Goal: Information Seeking & Learning: Learn about a topic

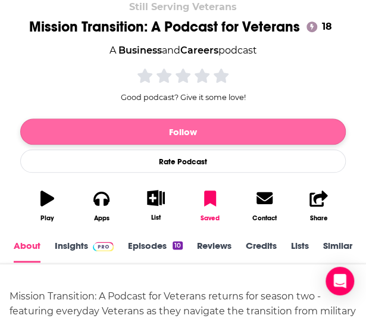
scroll to position [190, 0]
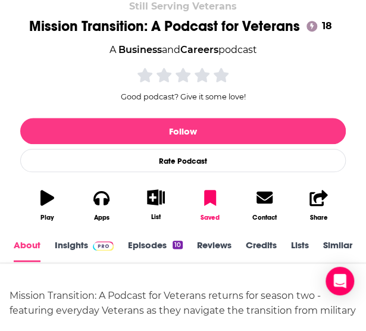
click at [36, 249] on link "About" at bounding box center [27, 250] width 27 height 23
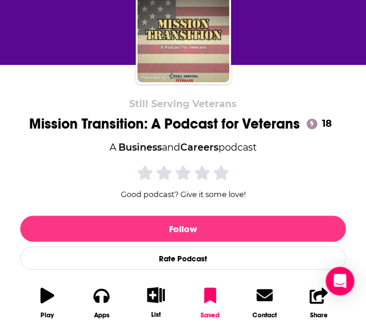
scroll to position [0, 0]
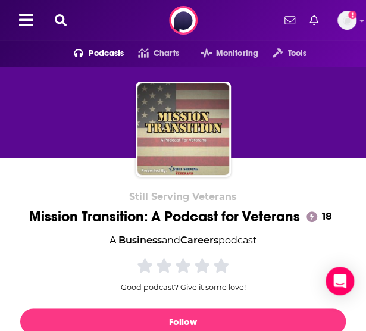
click at [64, 24] on icon at bounding box center [61, 20] width 12 height 12
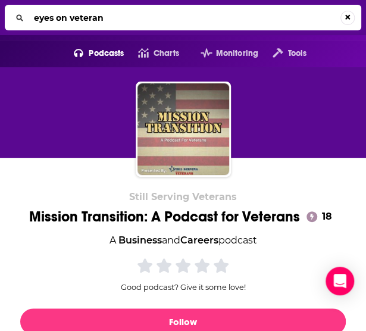
type input "eyes on veterans"
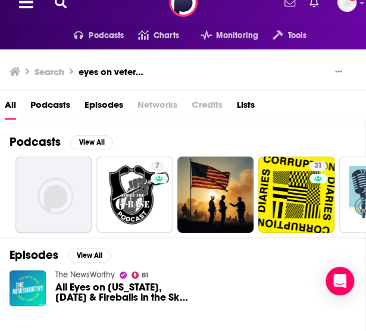
click at [58, 2] on icon at bounding box center [61, 2] width 12 height 12
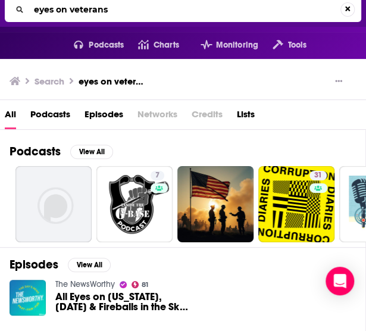
click at [56, 10] on input "eyes on veterans" at bounding box center [184, 9] width 311 height 19
type input "eye on veterans"
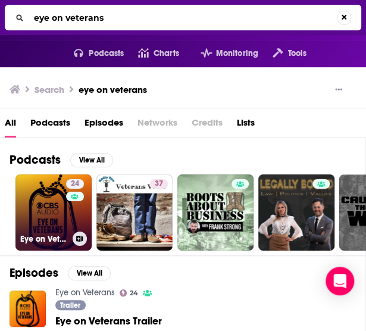
click at [70, 220] on div "24" at bounding box center [76, 205] width 21 height 52
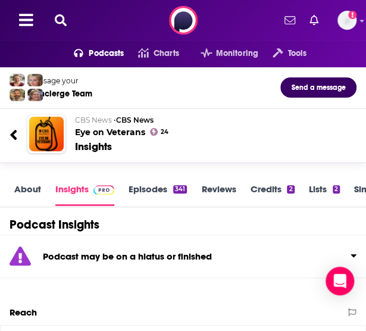
scroll to position [1, 0]
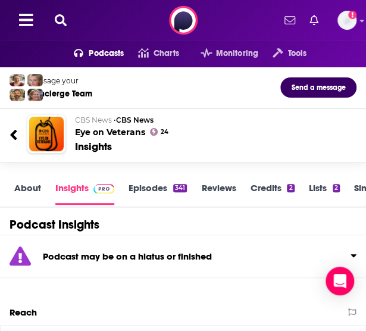
click at [22, 191] on link "About" at bounding box center [27, 193] width 27 height 23
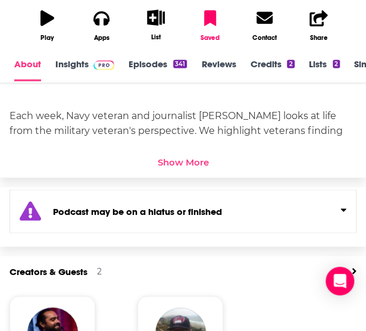
scroll to position [369, 0]
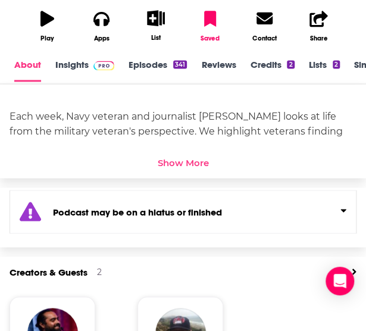
click at [79, 64] on link "Insights" at bounding box center [84, 70] width 59 height 23
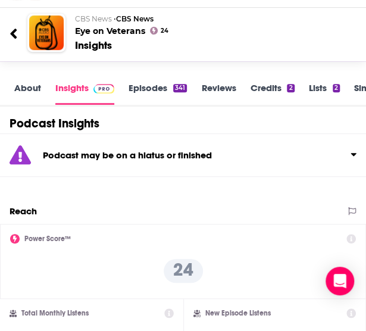
scroll to position [100, 0]
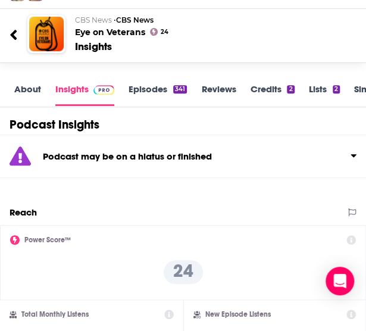
click at [148, 95] on link "Episodes 341" at bounding box center [158, 94] width 58 height 23
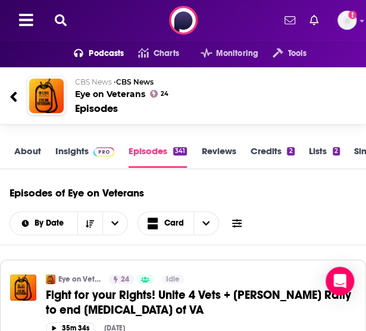
click at [65, 18] on icon at bounding box center [61, 20] width 12 height 12
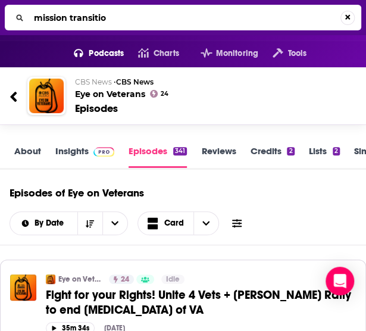
type input "mission transition"
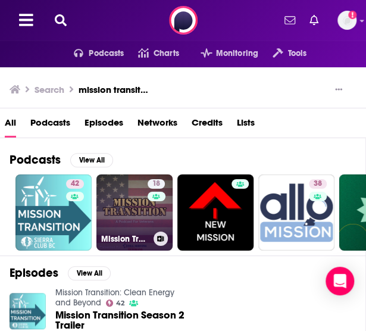
click at [144, 215] on link "18 Mission Transition: A Podcast for Veterans" at bounding box center [134, 212] width 76 height 76
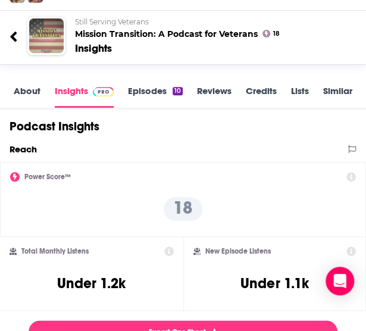
scroll to position [99, 0]
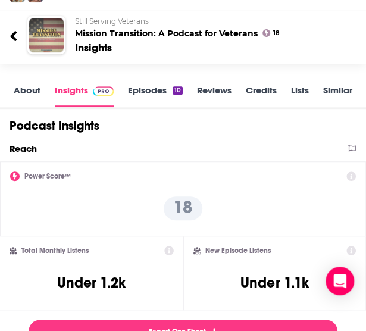
click at [146, 91] on link "Episodes 10" at bounding box center [155, 95] width 55 height 23
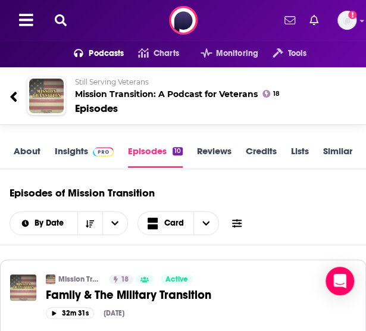
click at [70, 153] on link "Insights" at bounding box center [84, 156] width 59 height 23
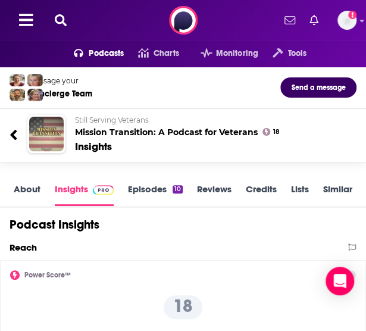
click at [23, 182] on div "About Insights Episodes 10 Reviews Credits Lists Similar" at bounding box center [183, 190] width 366 height 36
click at [30, 189] on link "About" at bounding box center [27, 194] width 27 height 23
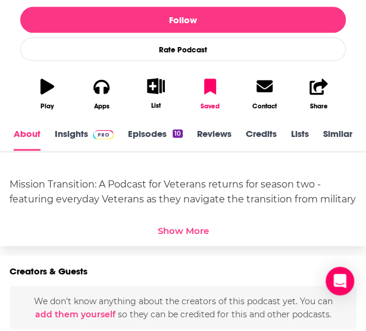
scroll to position [296, 0]
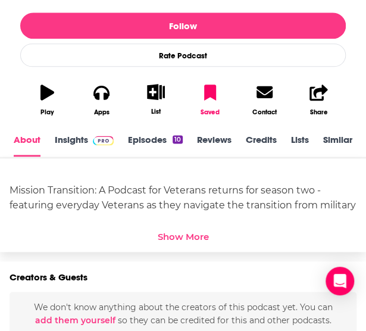
click at [183, 241] on div "Show More" at bounding box center [183, 236] width 51 height 11
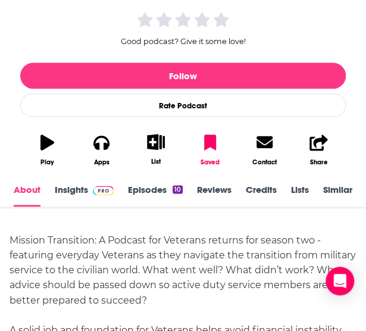
scroll to position [242, 0]
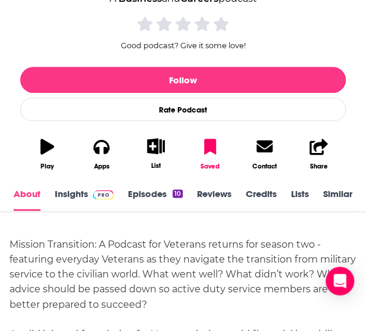
click at [78, 192] on link "Insights" at bounding box center [84, 199] width 59 height 23
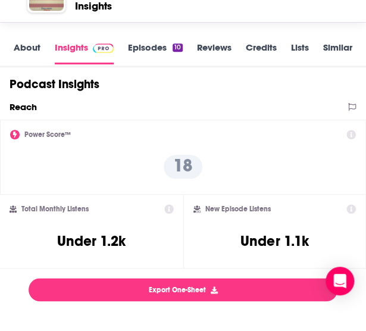
scroll to position [140, 0]
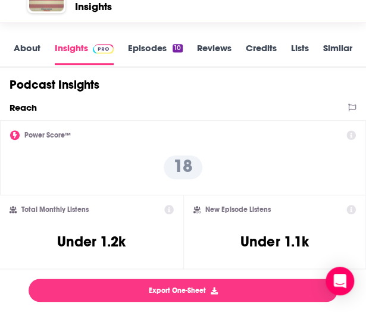
click at [152, 39] on div "About Insights Episodes 10 Reviews Credits Lists Similar" at bounding box center [183, 50] width 366 height 36
click at [150, 47] on link "Episodes 10" at bounding box center [155, 53] width 55 height 23
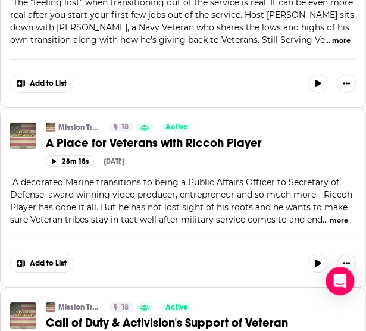
scroll to position [906, 0]
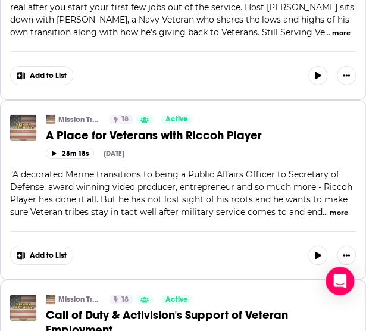
click at [331, 208] on button "more" at bounding box center [339, 213] width 18 height 10
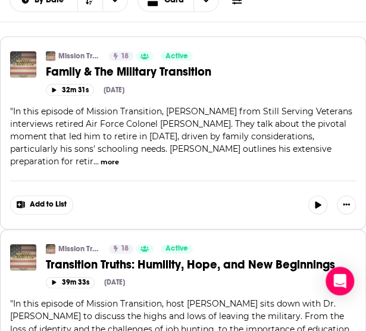
scroll to position [0, 0]
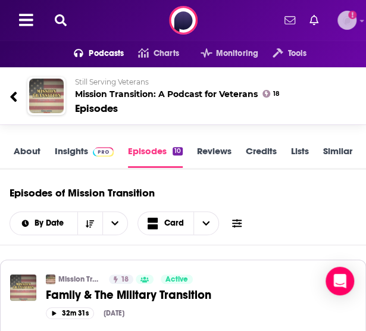
click at [349, 21] on img "Logged in as amoscac10" at bounding box center [346, 20] width 19 height 19
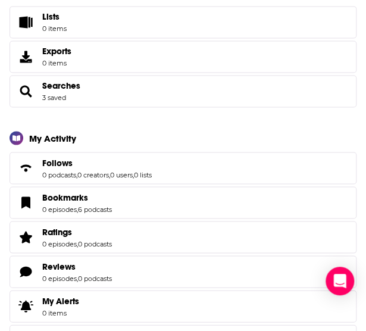
scroll to position [453, 0]
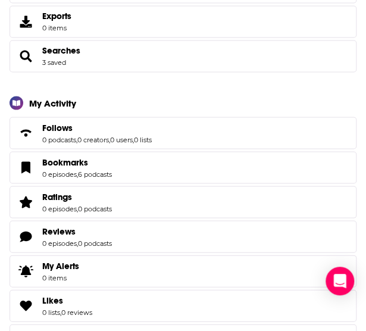
click at [137, 176] on span "Bookmarks 0 episodes , 6 podcasts" at bounding box center [183, 167] width 347 height 32
click at [109, 170] on link "6 podcasts" at bounding box center [95, 174] width 34 height 8
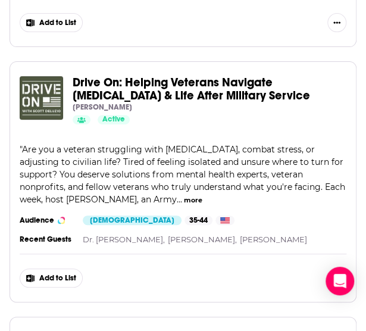
scroll to position [1164, 0]
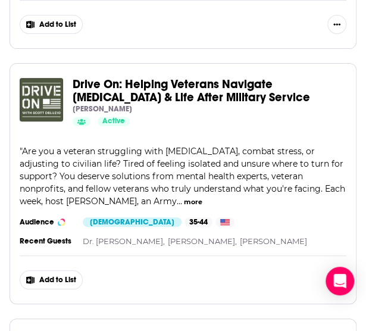
click at [137, 89] on span "Drive On: Helping Veterans Navigate [MEDICAL_DATA] & Life After Military Service" at bounding box center [191, 91] width 237 height 28
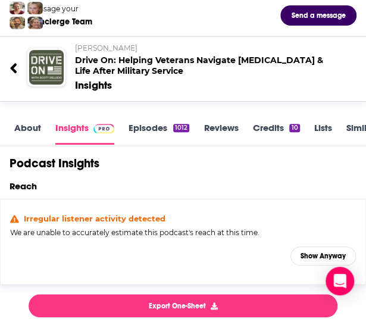
scroll to position [63, 0]
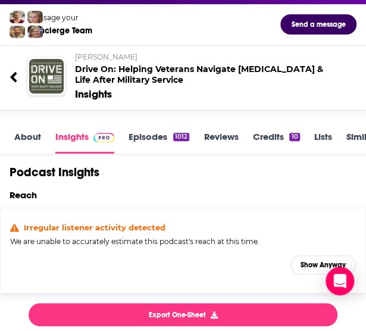
click at [164, 131] on link "Episodes 1012" at bounding box center [159, 142] width 61 height 23
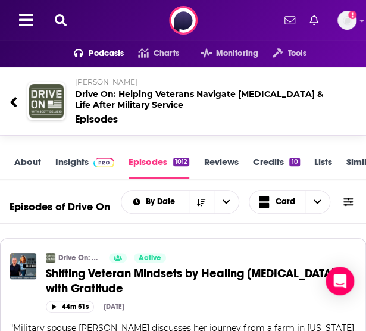
click at [26, 164] on link "About" at bounding box center [27, 167] width 27 height 23
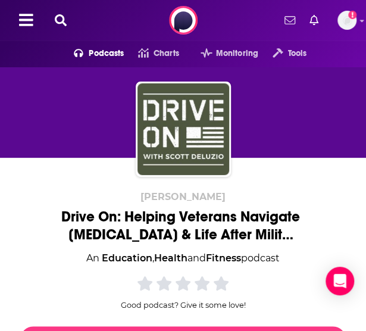
scroll to position [136, 0]
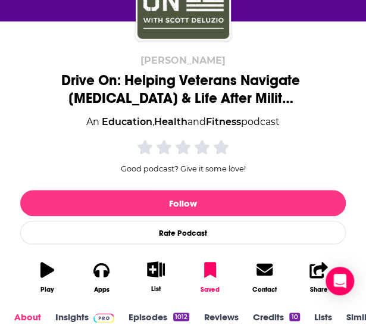
click at [83, 320] on link "Insights" at bounding box center [84, 322] width 59 height 23
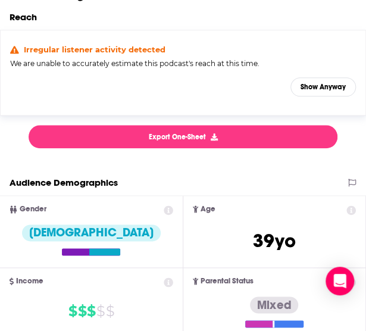
scroll to position [217, 0]
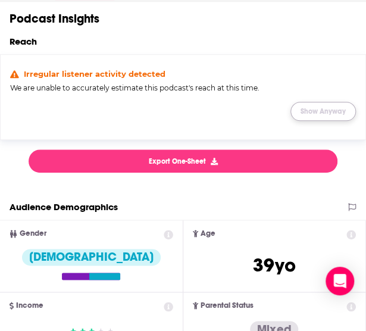
click at [314, 108] on button "Show Anyway" at bounding box center [322, 111] width 65 height 19
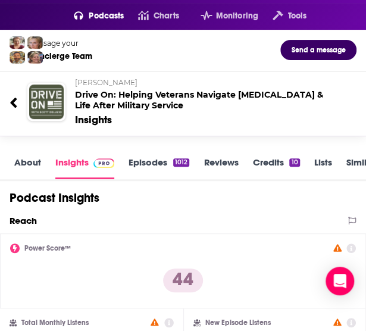
scroll to position [0, 0]
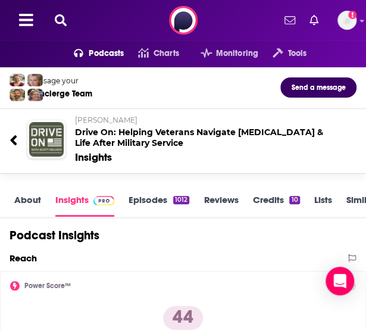
click at [161, 200] on link "Episodes 1012" at bounding box center [159, 205] width 61 height 23
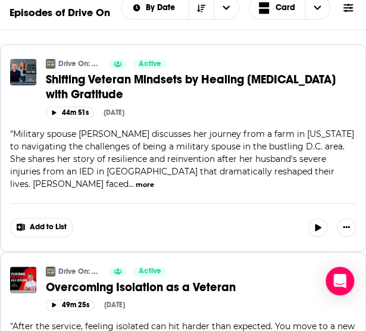
scroll to position [193, 0]
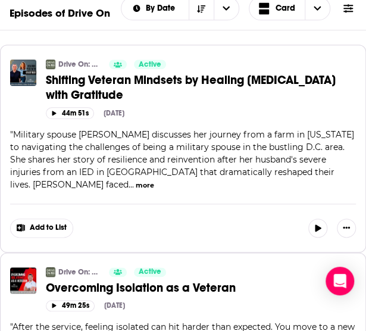
click at [154, 180] on button "more" at bounding box center [145, 185] width 18 height 10
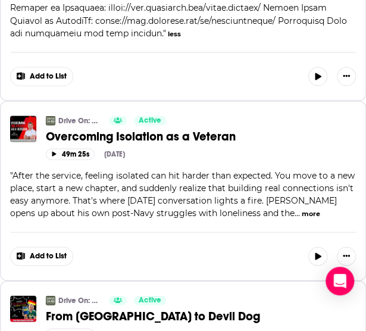
scroll to position [662, 0]
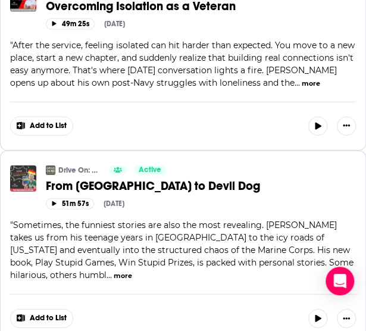
click at [21, 165] on img "From Deutschland to Devil Dog" at bounding box center [23, 178] width 26 height 26
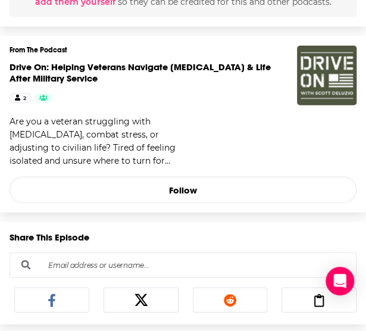
scroll to position [665, 0]
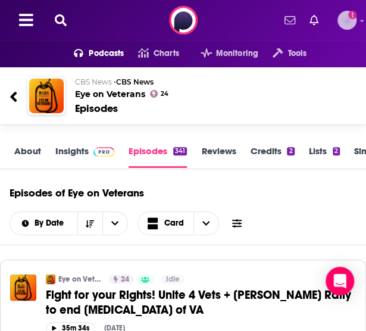
click at [348, 27] on img "Logged in as amoscac10" at bounding box center [346, 20] width 19 height 19
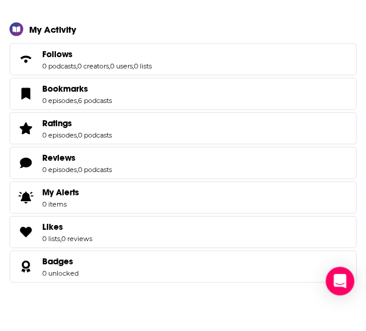
scroll to position [526, 0]
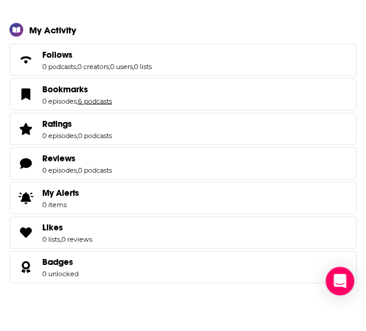
click at [104, 98] on link "6 podcasts" at bounding box center [95, 100] width 34 height 8
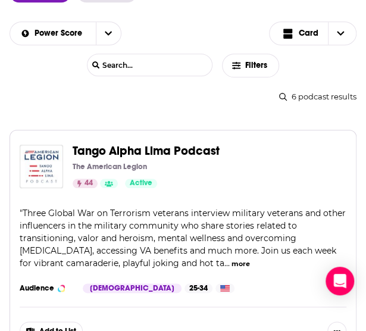
scroll to position [152, 0]
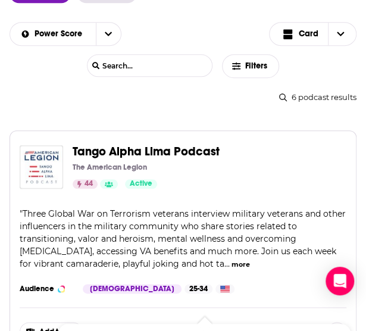
click at [162, 148] on span "Tango Alpha Lima Podcast" at bounding box center [146, 151] width 147 height 15
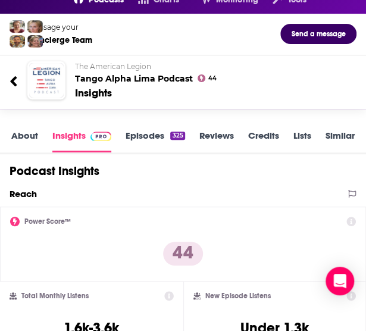
scroll to position [54, 0]
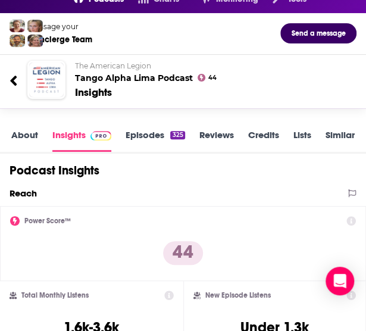
click at [27, 145] on link "About" at bounding box center [24, 140] width 27 height 23
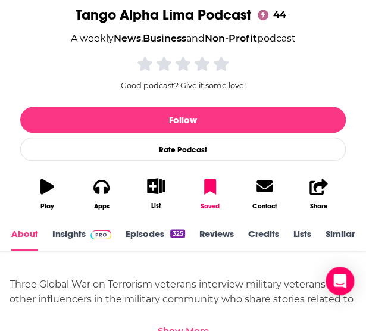
scroll to position [200, 0]
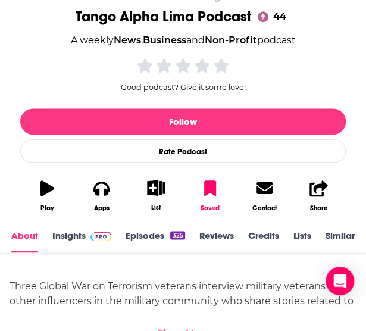
click at [77, 235] on link "Insights" at bounding box center [81, 241] width 59 height 23
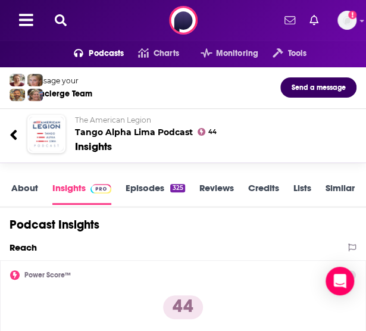
click at [150, 186] on link "Episodes 325" at bounding box center [155, 193] width 59 height 23
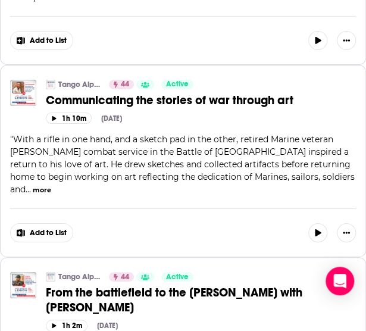
scroll to position [994, 0]
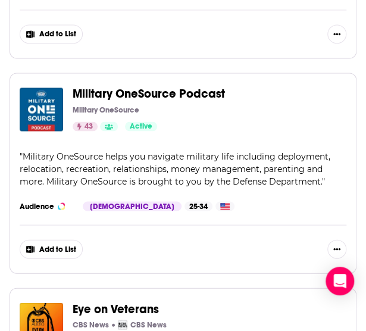
scroll to position [447, 0]
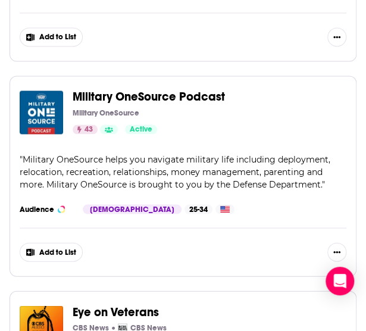
click at [179, 99] on span "Military OneSource Podcast" at bounding box center [149, 96] width 152 height 15
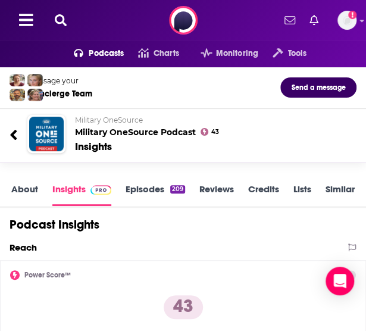
scroll to position [58, 0]
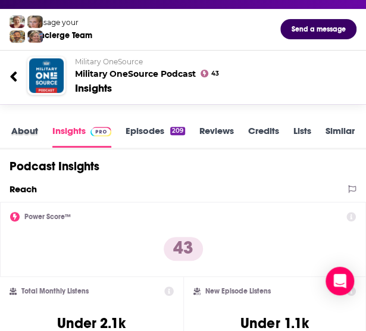
click at [43, 137] on div "About" at bounding box center [31, 137] width 41 height 24
click at [36, 133] on link "About" at bounding box center [24, 136] width 27 height 23
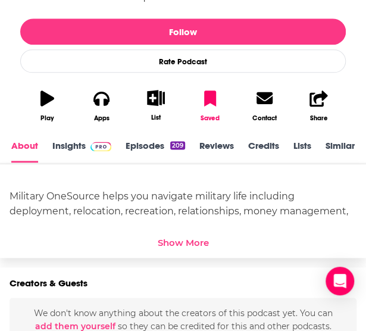
scroll to position [299, 0]
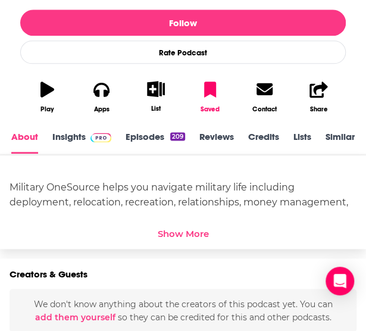
click at [174, 231] on div "Show More" at bounding box center [183, 233] width 51 height 11
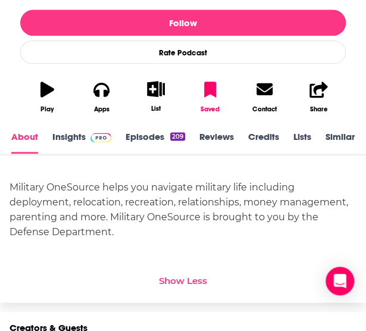
scroll to position [318, 0]
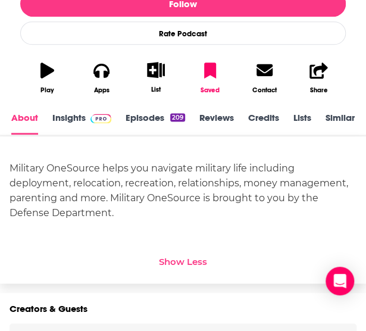
click at [86, 124] on link "Insights" at bounding box center [81, 123] width 59 height 23
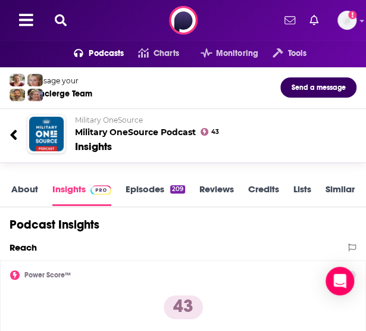
scroll to position [1, 0]
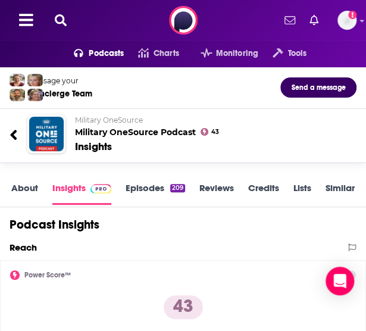
click at [27, 186] on link "About" at bounding box center [24, 193] width 27 height 23
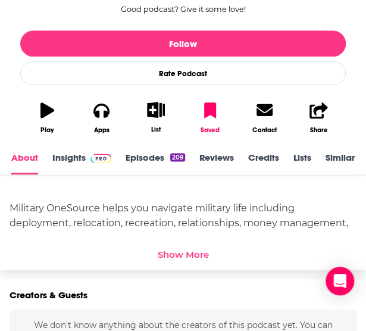
scroll to position [272, 0]
